Goal: Information Seeking & Learning: Learn about a topic

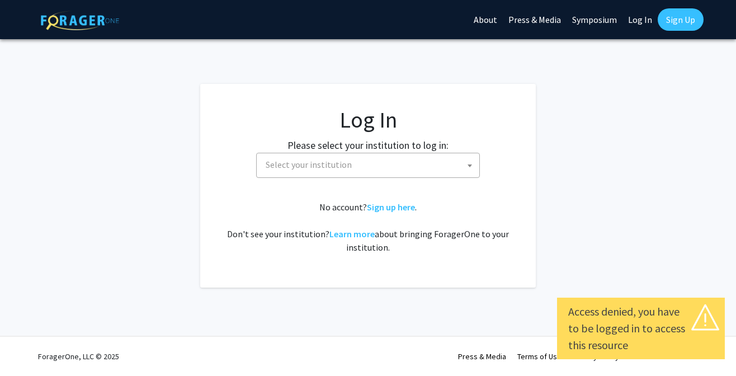
select select
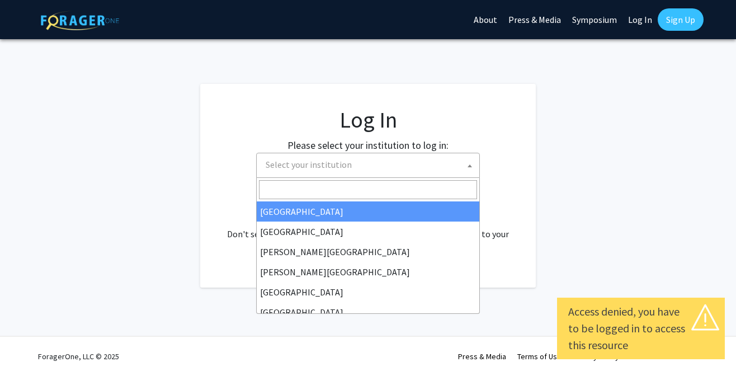
click at [440, 162] on span "Select your institution" at bounding box center [370, 164] width 218 height 23
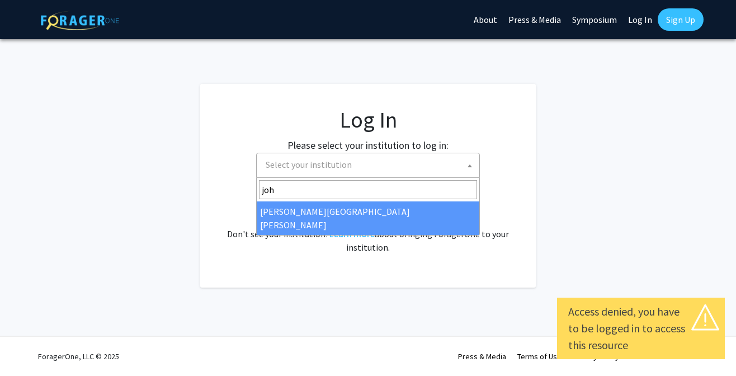
type input "joh"
select select "1"
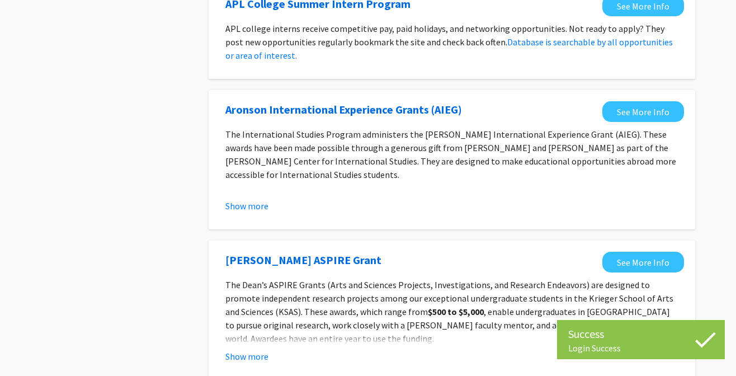
scroll to position [638, 0]
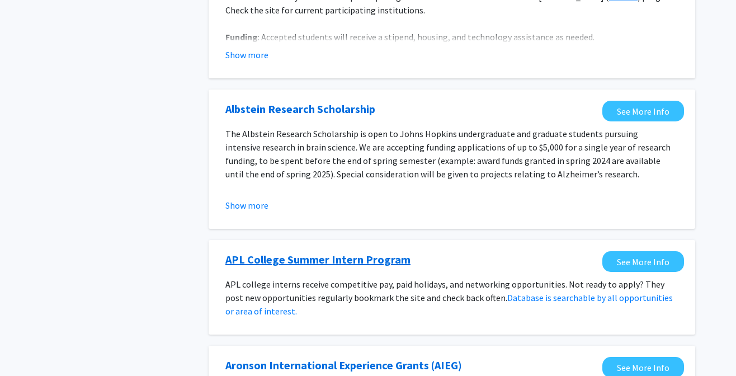
click at [368, 255] on link "APL College Summer Intern Program" at bounding box center [317, 259] width 185 height 17
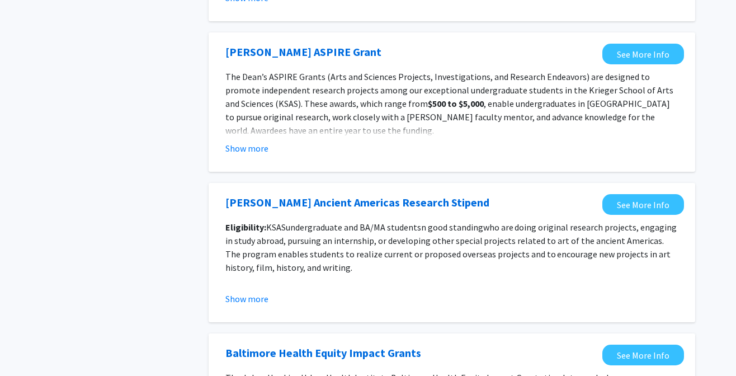
scroll to position [1302, 0]
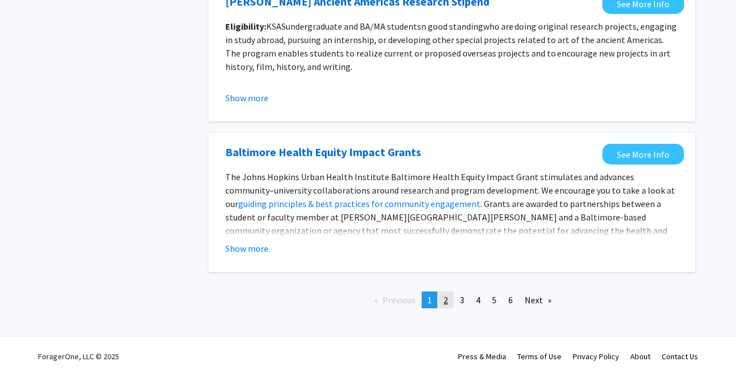
click at [447, 299] on span "2" at bounding box center [445, 299] width 4 height 11
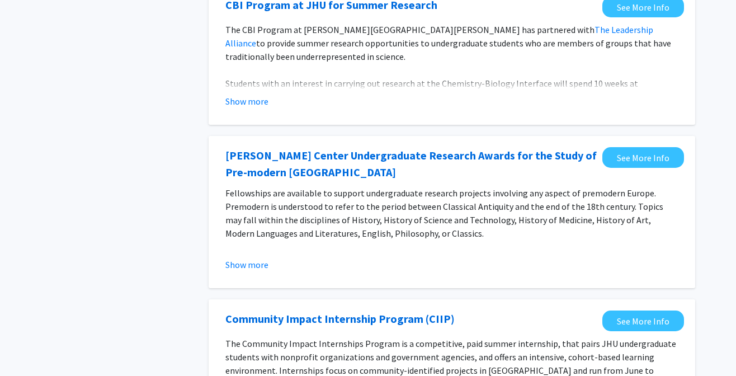
scroll to position [1323, 0]
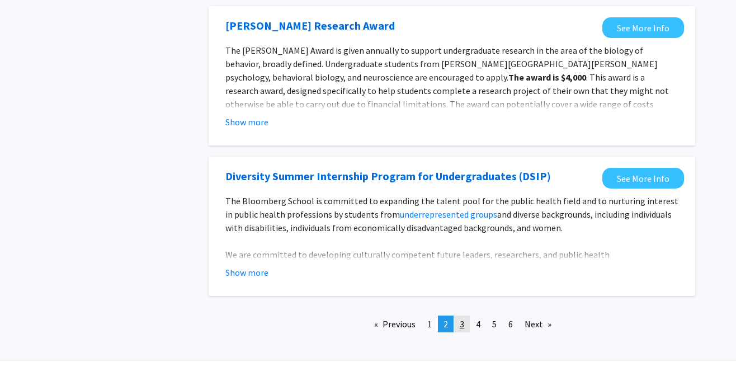
click at [465, 326] on link "page 3" at bounding box center [462, 323] width 16 height 17
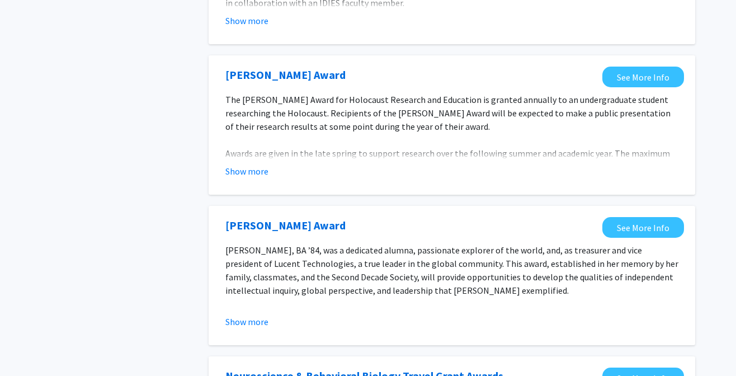
scroll to position [1316, 0]
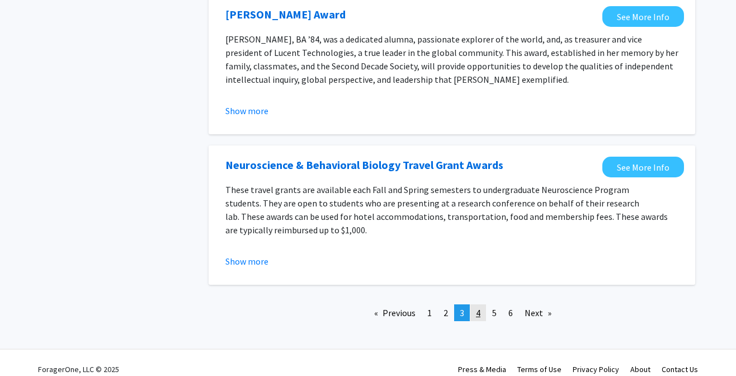
click at [475, 305] on link "page 4" at bounding box center [478, 312] width 16 height 17
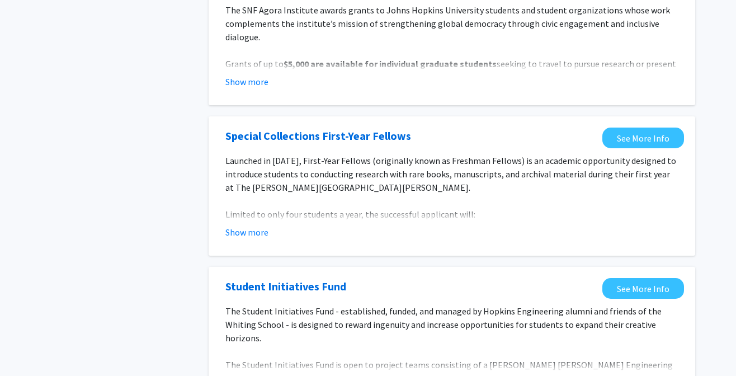
scroll to position [1316, 0]
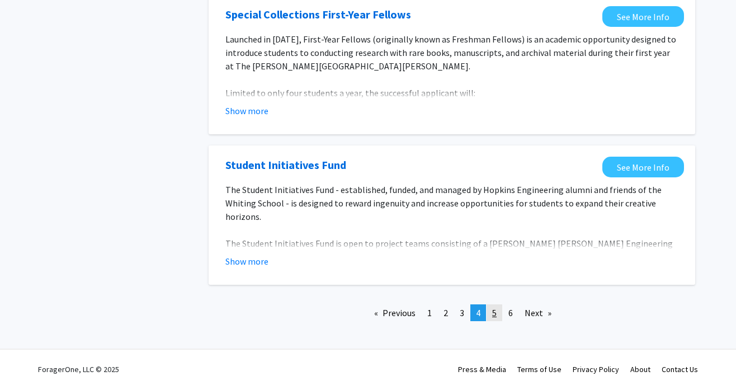
click at [491, 304] on link "page 5" at bounding box center [494, 312] width 16 height 17
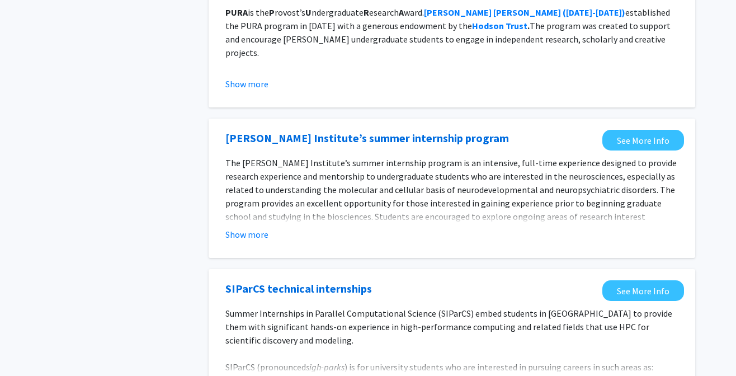
scroll to position [1302, 0]
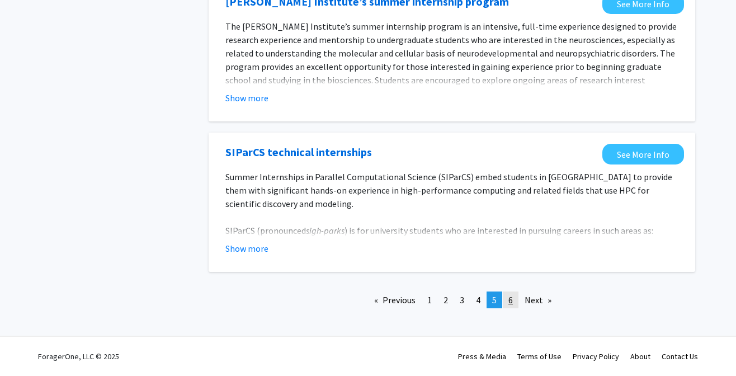
click at [514, 304] on link "page 6" at bounding box center [511, 299] width 16 height 17
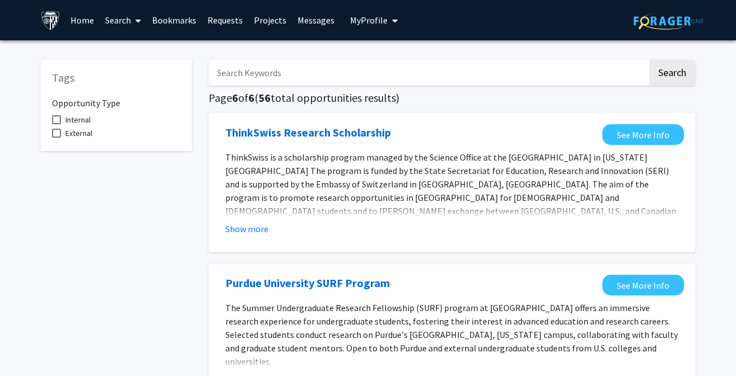
click at [130, 26] on link "Search" at bounding box center [122, 20] width 47 height 39
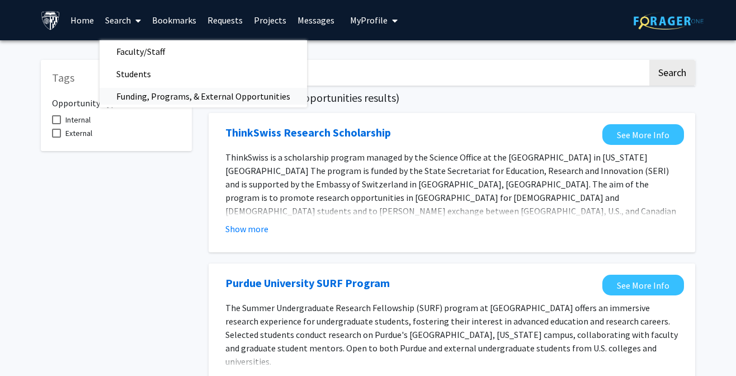
click at [133, 93] on span "Funding, Programs, & External Opportunities" at bounding box center [202, 96] width 207 height 22
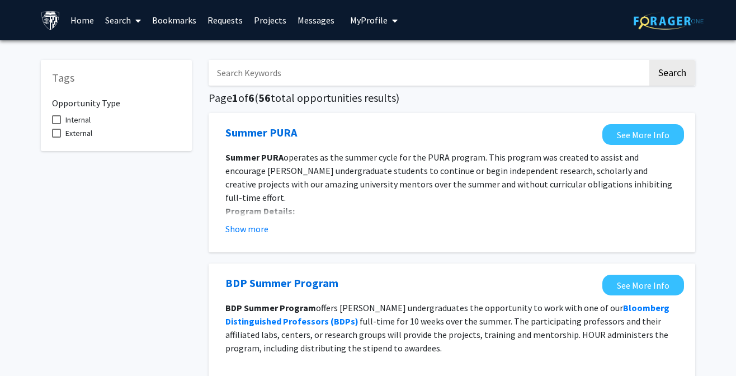
click at [131, 29] on span at bounding box center [136, 20] width 10 height 39
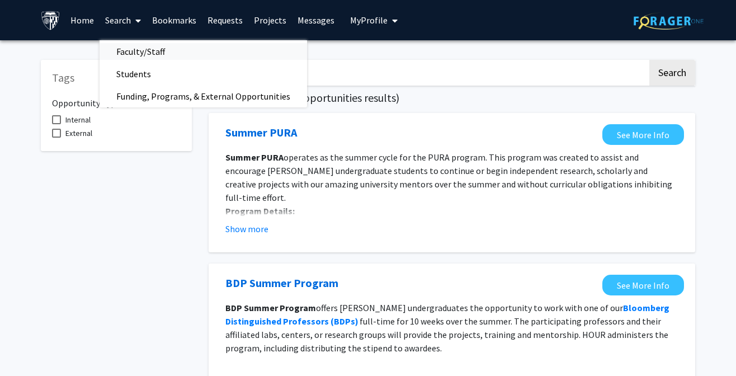
click at [141, 54] on span "Faculty/Staff" at bounding box center [140, 51] width 82 height 22
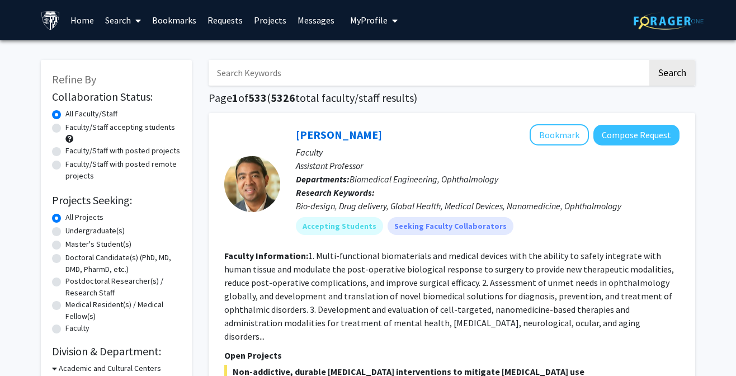
click at [273, 74] on input "Search Keywords" at bounding box center [427, 73] width 439 height 26
type input "cyber"
click at [649, 60] on button "Search" at bounding box center [672, 73] width 46 height 26
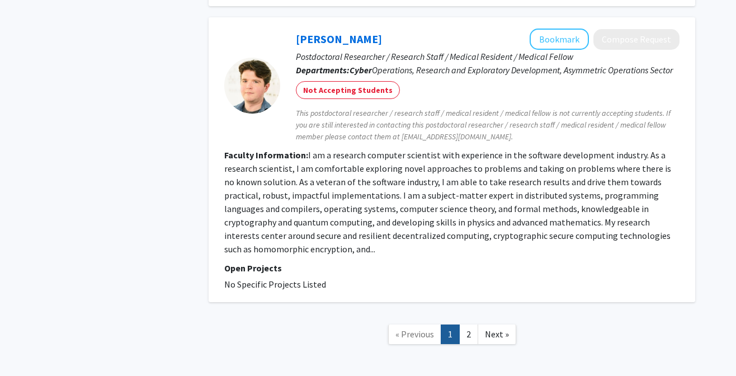
scroll to position [2012, 0]
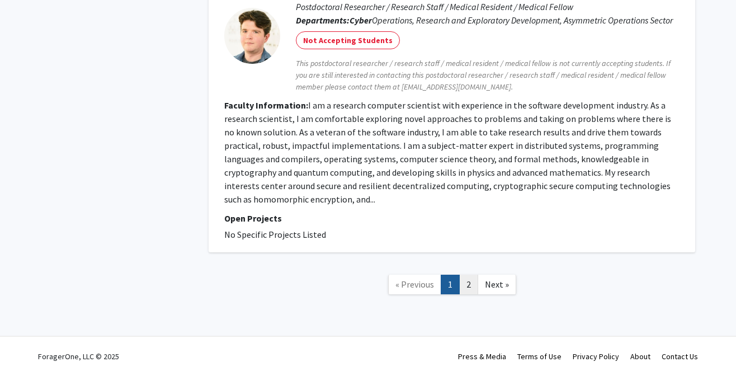
click at [469, 287] on link "2" at bounding box center [468, 284] width 19 height 20
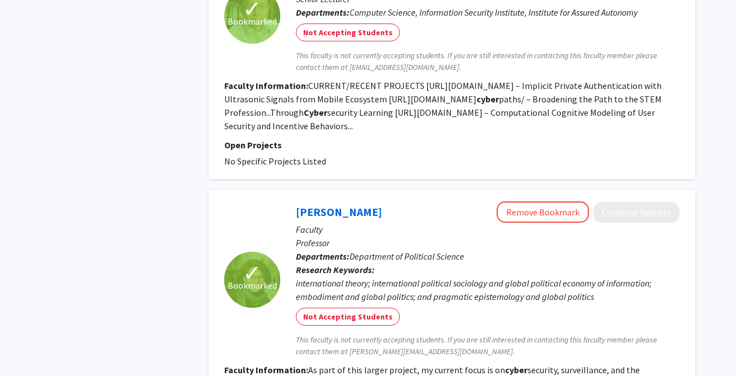
scroll to position [1862, 0]
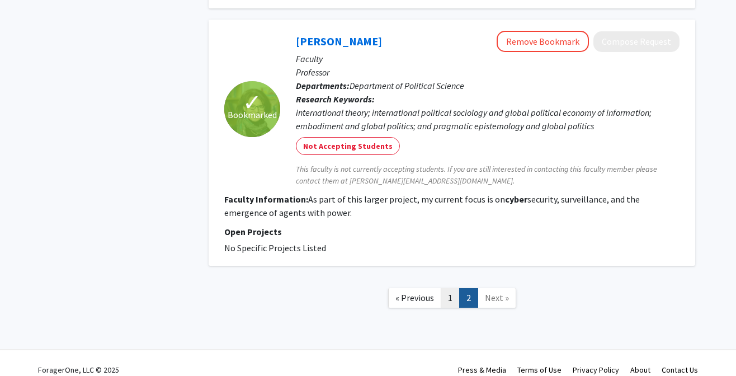
click at [448, 288] on link "1" at bounding box center [449, 298] width 19 height 20
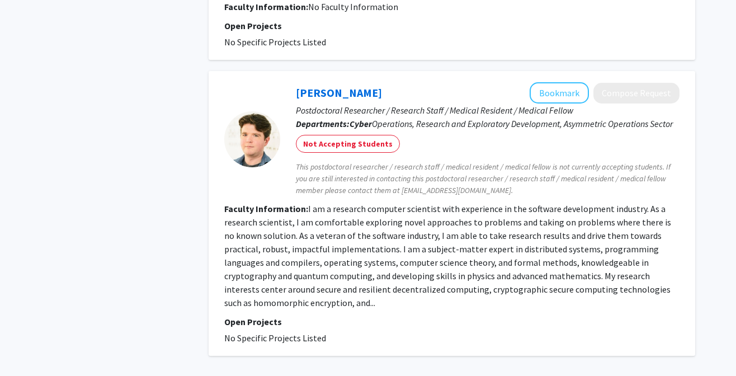
scroll to position [2012, 0]
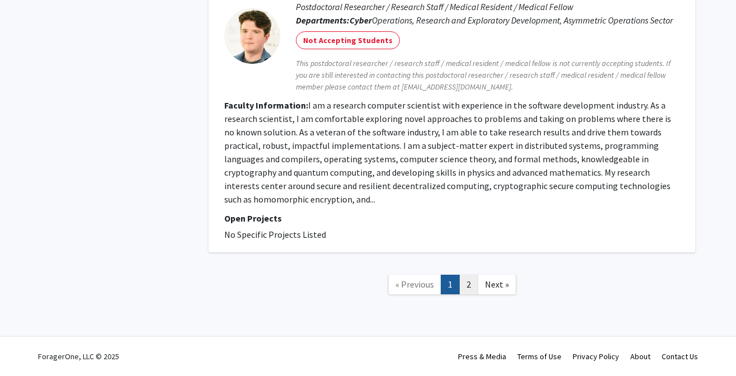
click at [472, 288] on link "2" at bounding box center [468, 284] width 19 height 20
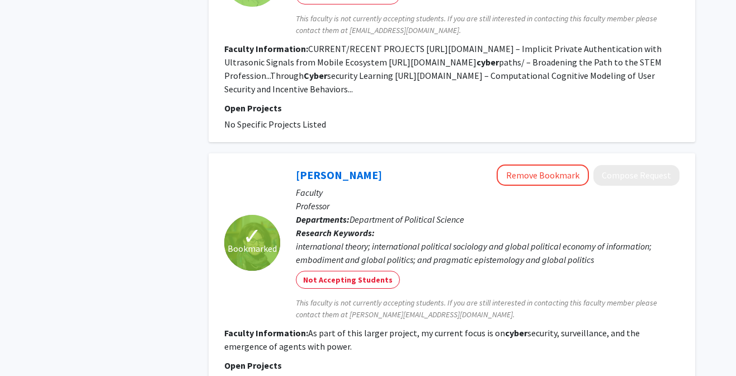
scroll to position [1862, 0]
